Goal: Task Accomplishment & Management: Manage account settings

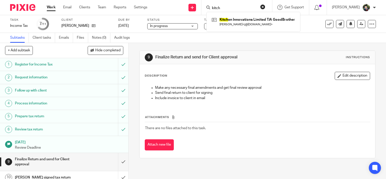
click at [166, 9] on div "Send new email Create task Add client Request signature kitch Kitch en Innovati…" at bounding box center [270, 7] width 231 height 15
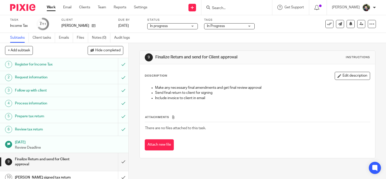
click at [210, 27] on span "In Progress" at bounding box center [216, 26] width 18 height 4
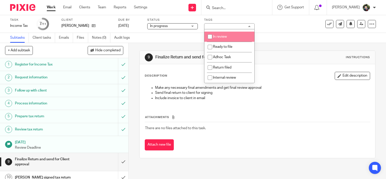
scroll to position [25, 0]
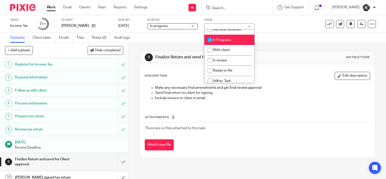
click at [231, 45] on li "In Progress" at bounding box center [229, 40] width 50 height 10
checkbox input "false"
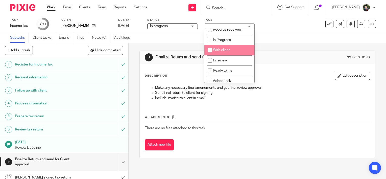
click at [228, 52] on span "With client" at bounding box center [221, 50] width 17 height 4
checkbox input "true"
click at [268, 46] on div "9 Finalize Return and send for Client approval Instructions Description Edit de…" at bounding box center [258, 104] width 236 height 123
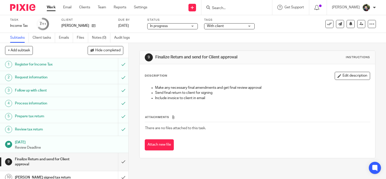
scroll to position [30, 0]
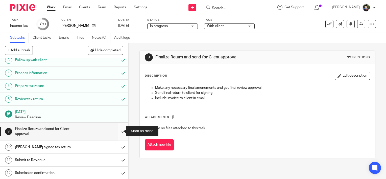
click at [118, 132] on input "submit" at bounding box center [64, 132] width 128 height 18
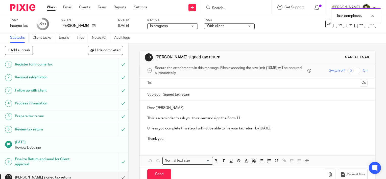
click at [247, 10] on div "Task completed." at bounding box center [287, 14] width 188 height 19
click at [218, 8] on div "Task completed." at bounding box center [287, 14] width 188 height 19
click at [373, 15] on div at bounding box center [369, 16] width 14 height 6
click at [224, 8] on input "Search" at bounding box center [234, 8] width 45 height 5
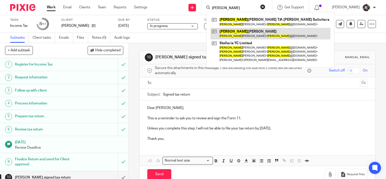
type input "jason"
click at [259, 38] on link at bounding box center [271, 34] width 120 height 12
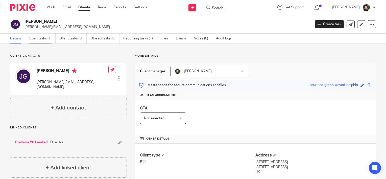
click at [47, 39] on link "Open tasks (1)" at bounding box center [42, 39] width 27 height 10
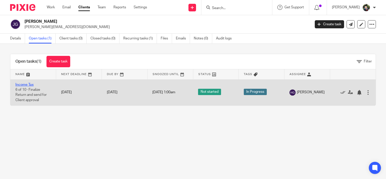
click at [26, 84] on link "Income Tax" at bounding box center [24, 85] width 18 height 4
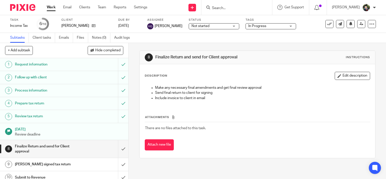
click at [213, 26] on span "Not started" at bounding box center [211, 26] width 38 height 5
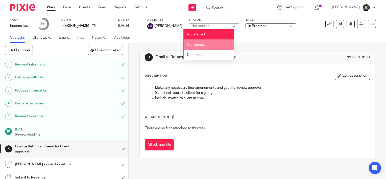
click at [208, 44] on li "In progress" at bounding box center [209, 44] width 50 height 10
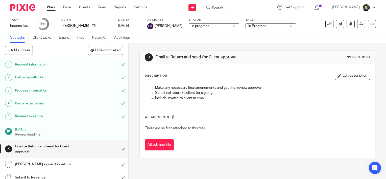
click at [264, 24] on span "In Progress" at bounding box center [267, 26] width 38 height 5
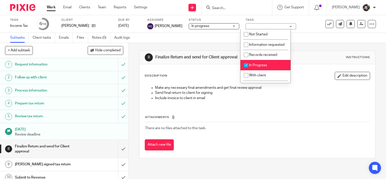
click at [259, 67] on span "In Progress" at bounding box center [258, 65] width 18 height 4
checkbox input "false"
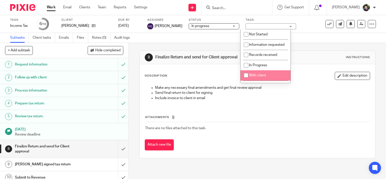
click at [256, 77] on span "With client" at bounding box center [257, 76] width 17 height 4
checkbox input "true"
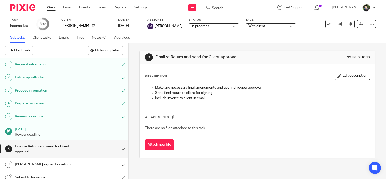
click at [191, 37] on div "Subtasks Client tasks Emails Files Notes (0) Audit logs" at bounding box center [193, 38] width 386 height 10
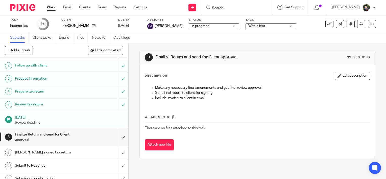
scroll to position [17, 0]
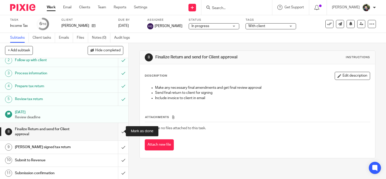
click at [118, 132] on input "submit" at bounding box center [64, 132] width 128 height 18
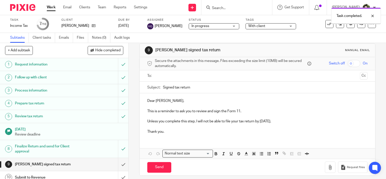
scroll to position [11, 0]
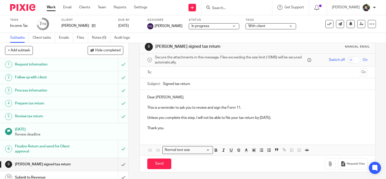
click at [238, 11] on div at bounding box center [236, 7] width 71 height 15
click at [215, 5] on form at bounding box center [239, 7] width 54 height 6
click at [224, 7] on input "Search" at bounding box center [234, 8] width 45 height 5
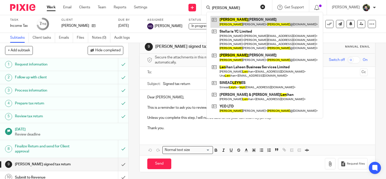
type input "leon"
click at [246, 23] on link at bounding box center [265, 22] width 109 height 12
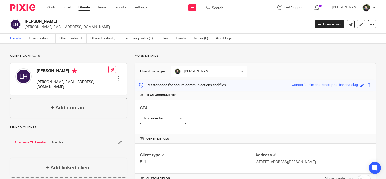
click at [40, 39] on link "Open tasks (1)" at bounding box center [42, 39] width 27 height 10
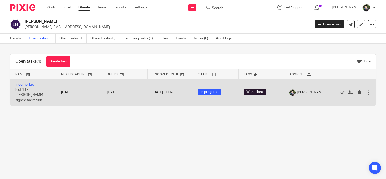
click at [21, 84] on link "Income Tax" at bounding box center [24, 85] width 18 height 4
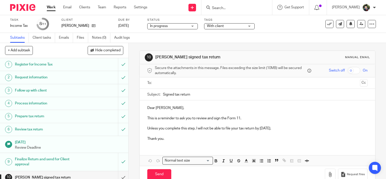
click at [176, 25] on span "In progress" at bounding box center [169, 26] width 38 height 5
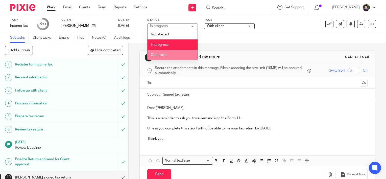
click at [168, 54] on li "Complete" at bounding box center [173, 55] width 50 height 10
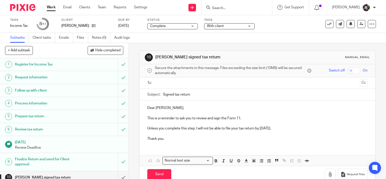
click at [237, 25] on span "With client" at bounding box center [226, 26] width 38 height 5
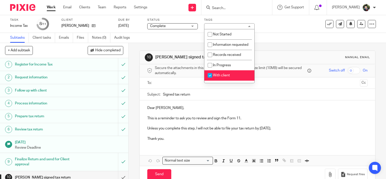
click at [225, 77] on span "With client" at bounding box center [221, 76] width 17 height 4
checkbox input "false"
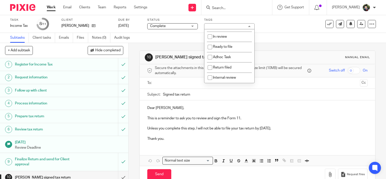
scroll to position [55, 0]
click at [226, 69] on span "Return filed" at bounding box center [222, 68] width 18 height 4
checkbox input "true"
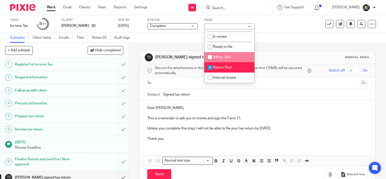
click at [168, 26] on span "Complete" at bounding box center [169, 26] width 38 height 5
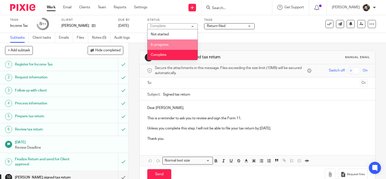
click at [167, 47] on li "In progress" at bounding box center [173, 44] width 50 height 10
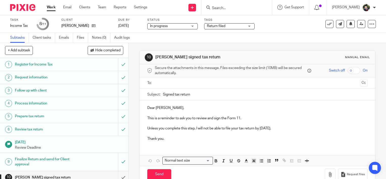
click at [223, 39] on div "Subtasks Client tasks Emails Files Notes (0) Audit logs" at bounding box center [193, 38] width 386 height 10
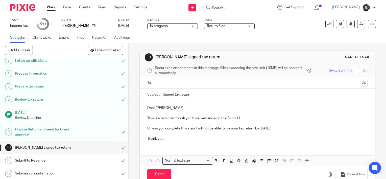
scroll to position [30, 0]
click at [116, 146] on input "submit" at bounding box center [64, 147] width 128 height 13
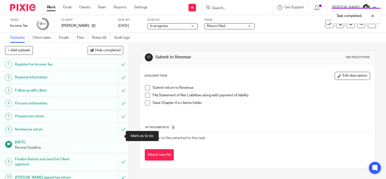
scroll to position [30, 0]
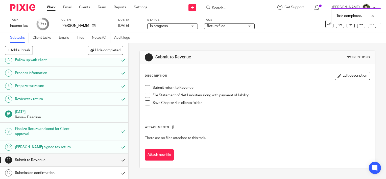
click at [146, 88] on span at bounding box center [147, 87] width 5 height 5
click at [146, 96] on span at bounding box center [147, 95] width 5 height 5
click at [49, 171] on h1 "Submission confirmation" at bounding box center [47, 173] width 65 height 8
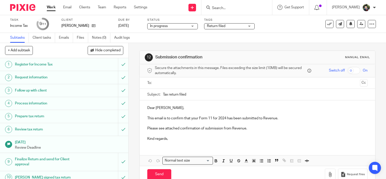
click at [53, 146] on p "Review Deadline" at bounding box center [69, 147] width 109 height 5
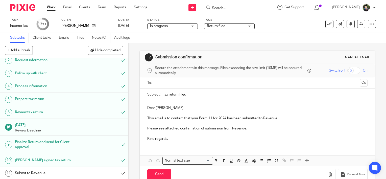
scroll to position [30, 0]
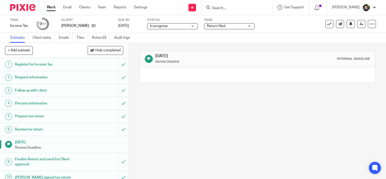
click at [194, 72] on div at bounding box center [258, 74] width 236 height 15
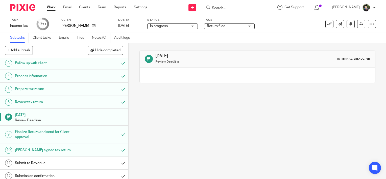
scroll to position [30, 0]
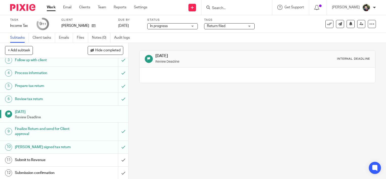
drag, startPoint x: 52, startPoint y: 7, endPoint x: 52, endPoint y: 1, distance: 5.9
click at [52, 7] on link "Work" at bounding box center [51, 7] width 9 height 5
